Goal: Use online tool/utility: Utilize a website feature to perform a specific function

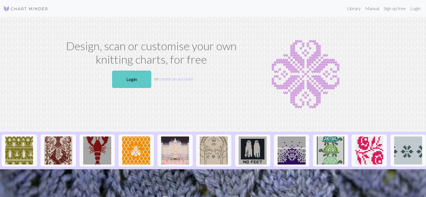
click at [131, 82] on link "Login" at bounding box center [131, 79] width 39 height 17
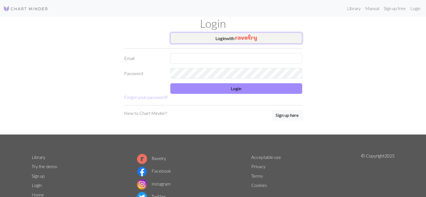
click at [222, 37] on button "Login with" at bounding box center [236, 38] width 132 height 11
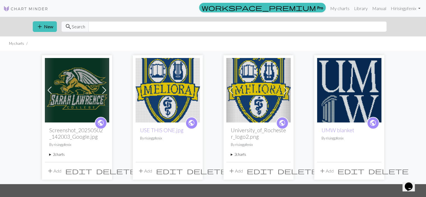
click at [76, 83] on img at bounding box center [77, 90] width 64 height 64
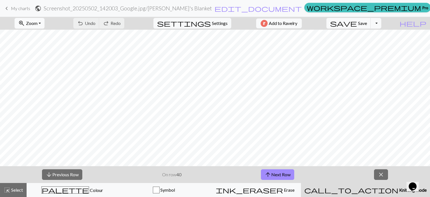
click at [38, 22] on span "Zoom" at bounding box center [31, 22] width 11 height 5
click at [45, 33] on button "Fit all" at bounding box center [37, 35] width 44 height 9
click at [285, 175] on button "arrow_upward Next Row" at bounding box center [277, 174] width 33 height 11
